Goal: Find specific fact: Find specific fact

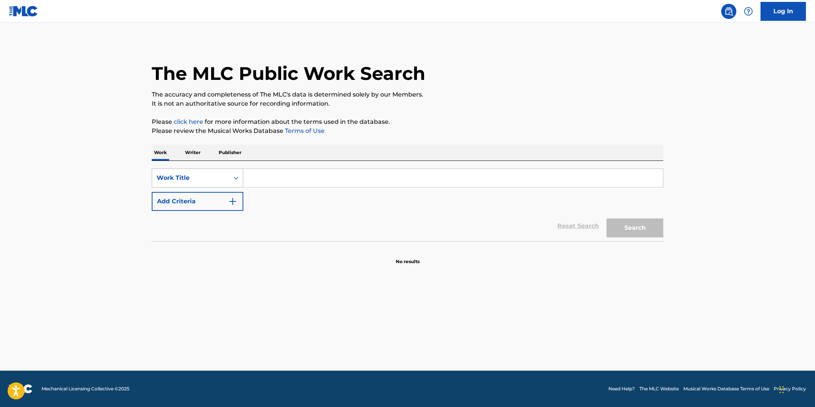
click at [222, 178] on div "Work Title" at bounding box center [191, 177] width 68 height 9
click at [210, 195] on div "MLC Song Code" at bounding box center [197, 196] width 91 height 19
click at [267, 179] on input "Search Form" at bounding box center [452, 178] width 419 height 18
paste input "EV8IF0"
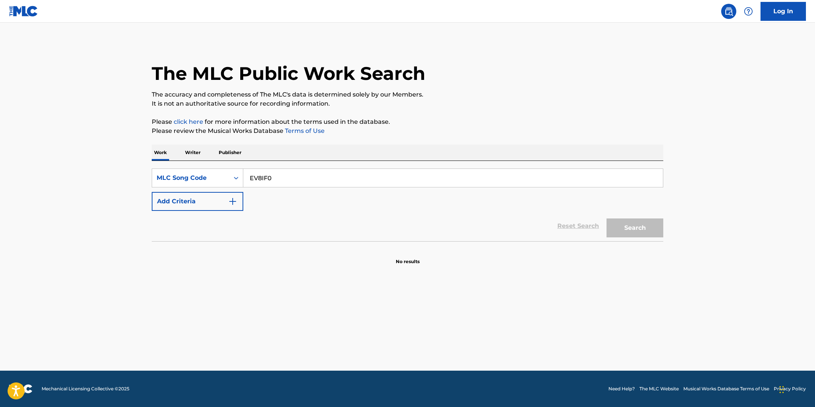
type input "EV8IF0"
click at [606, 218] on button "Search" at bounding box center [634, 227] width 57 height 19
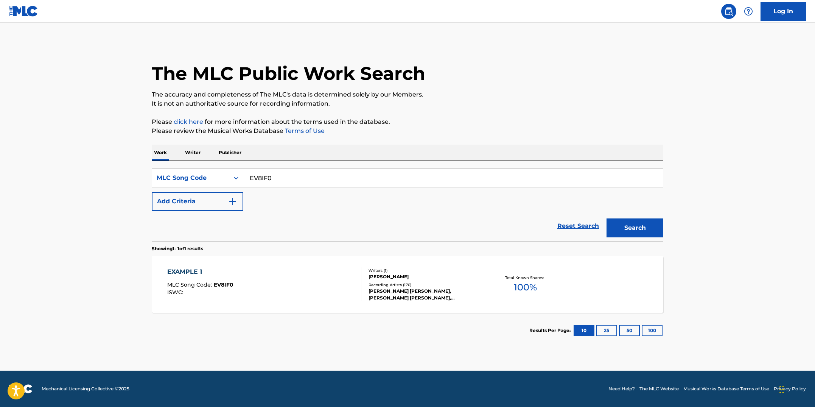
click at [287, 276] on div "EXAMPLE 1 MLC Song Code : EV8IF0 ISWC :" at bounding box center [264, 284] width 194 height 34
